Goal: Browse casually

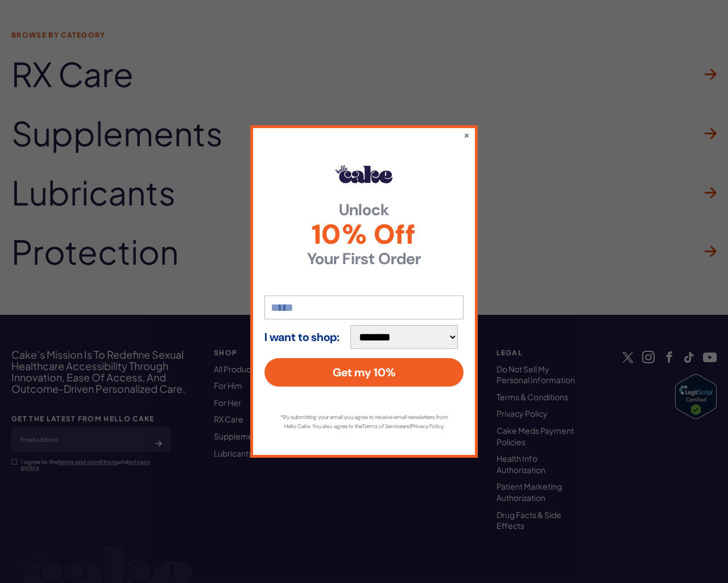
scroll to position [3474, 0]
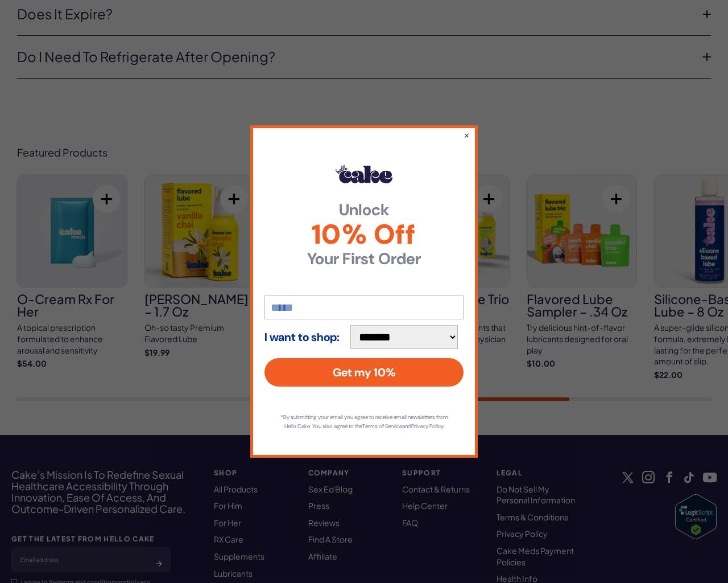
scroll to position [4416, 0]
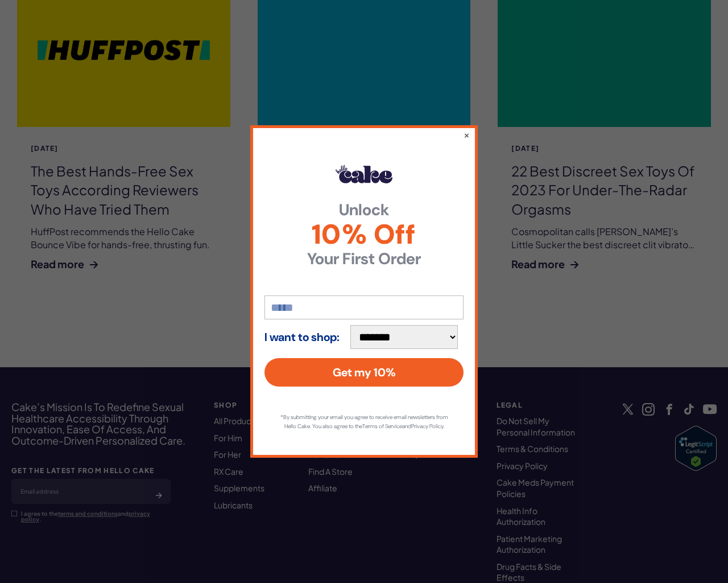
scroll to position [2104, 0]
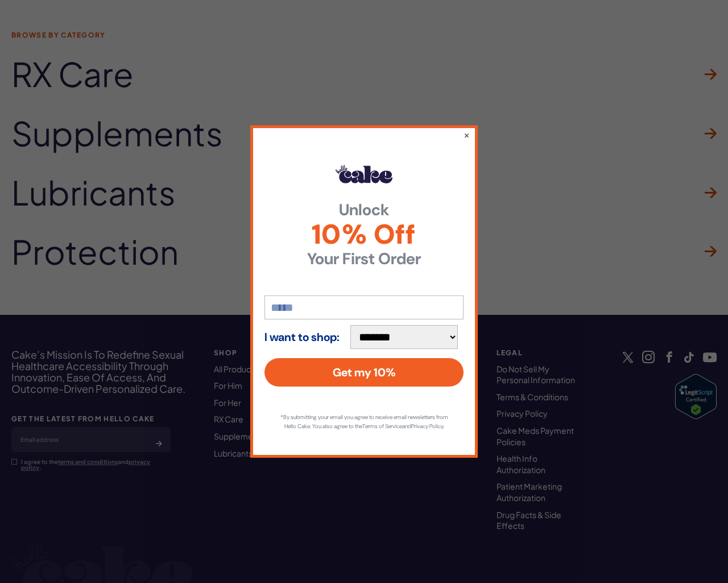
scroll to position [3474, 0]
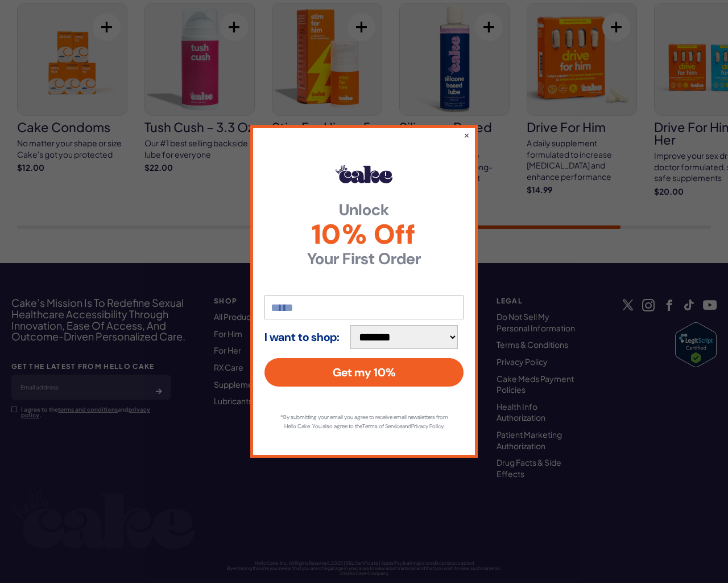
scroll to position [2569, 0]
